Goal: Find specific page/section

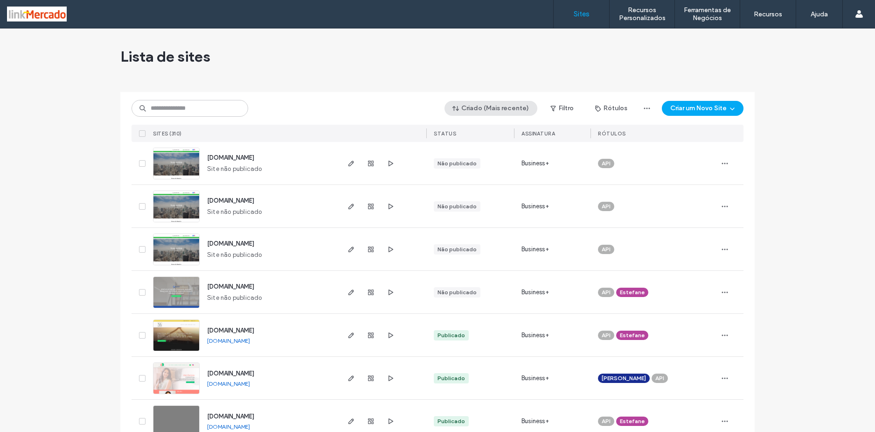
click at [479, 106] on button "Criado (Mais recente)" at bounding box center [491, 108] width 93 height 15
click at [481, 150] on span "Publicado" at bounding box center [481, 145] width 29 height 9
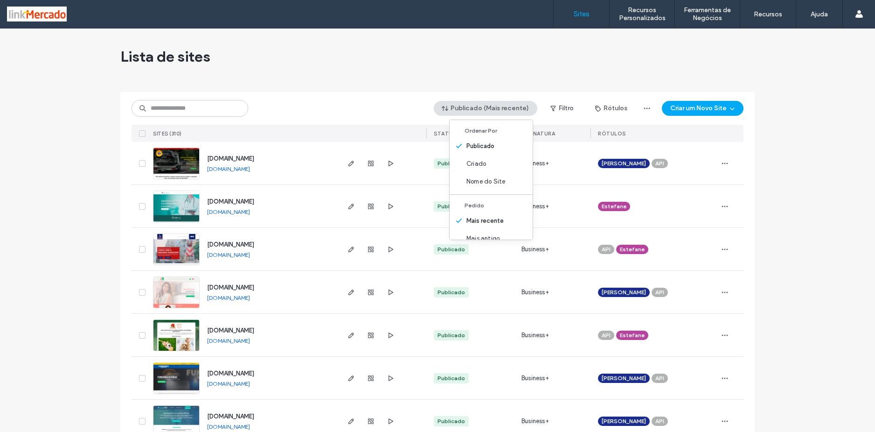
click at [158, 205] on img at bounding box center [177, 222] width 46 height 63
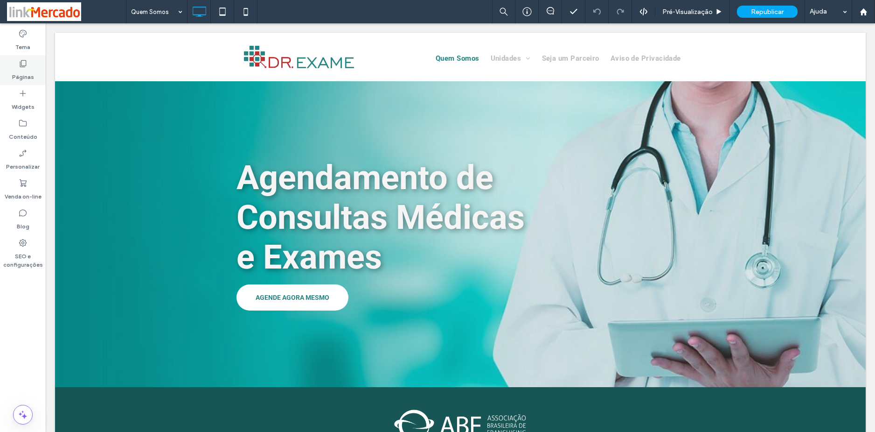
click at [23, 60] on icon at bounding box center [22, 63] width 9 height 9
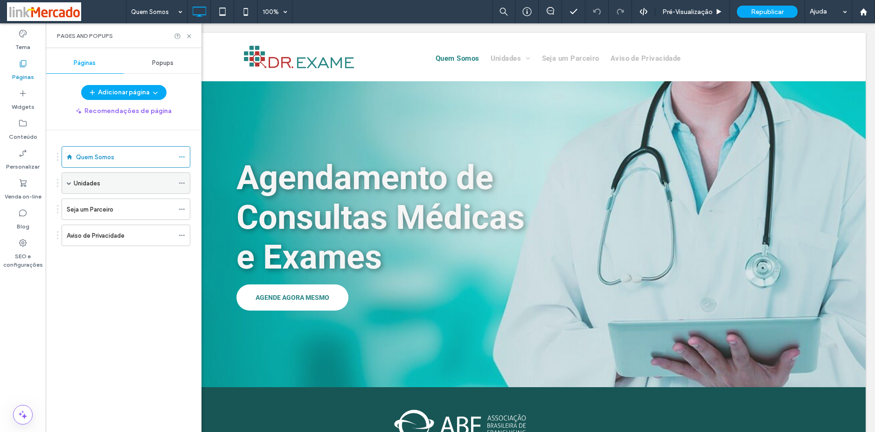
click at [70, 186] on span at bounding box center [69, 183] width 5 height 21
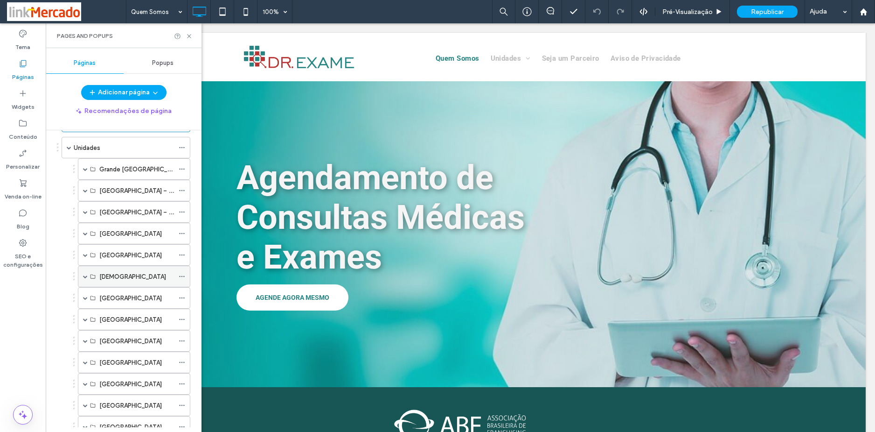
scroll to position [93, 0]
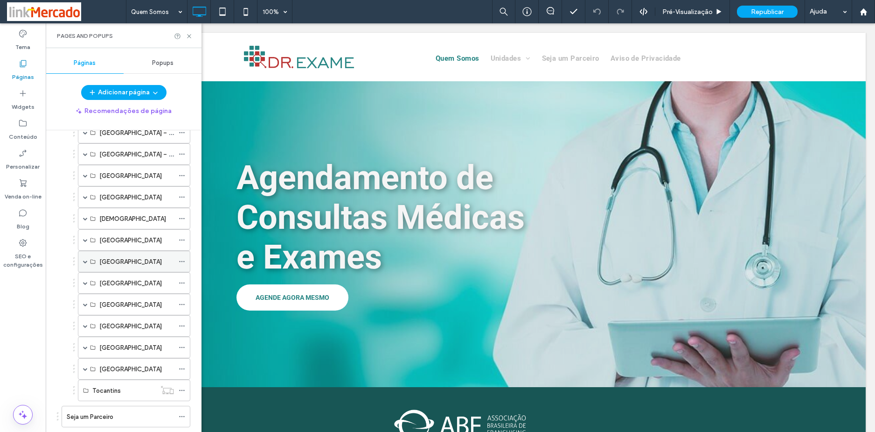
click at [85, 258] on span at bounding box center [85, 261] width 5 height 21
click at [138, 344] on label "João Pessoa – PB" at bounding box center [157, 347] width 116 height 16
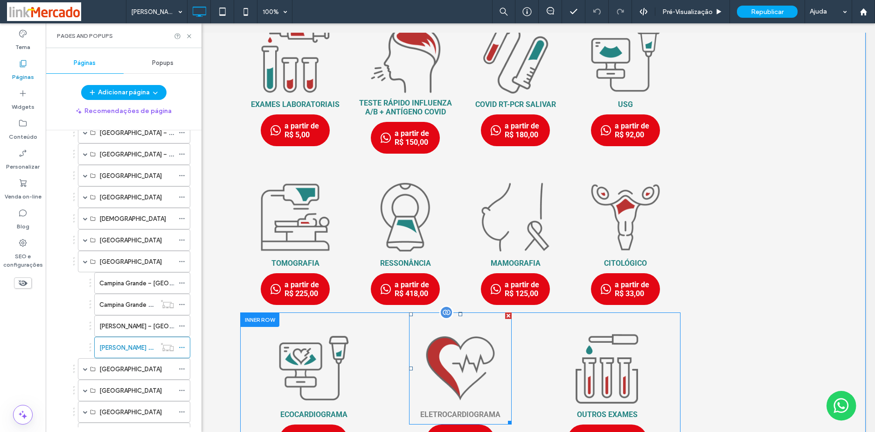
scroll to position [280, 0]
